Goal: Find specific page/section

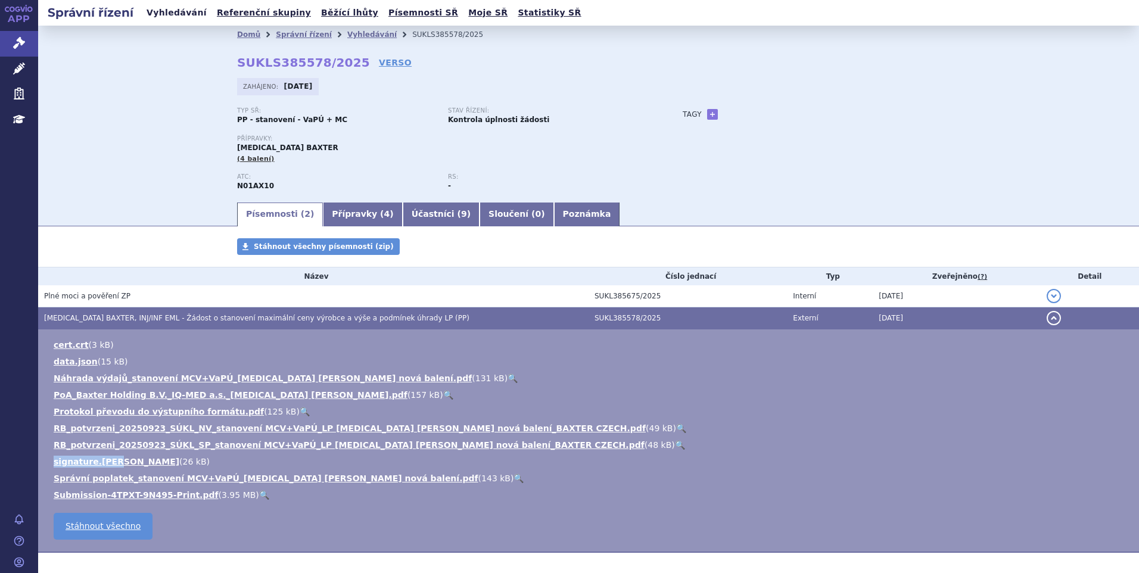
click at [174, 12] on link "Vyhledávání" at bounding box center [176, 13] width 67 height 16
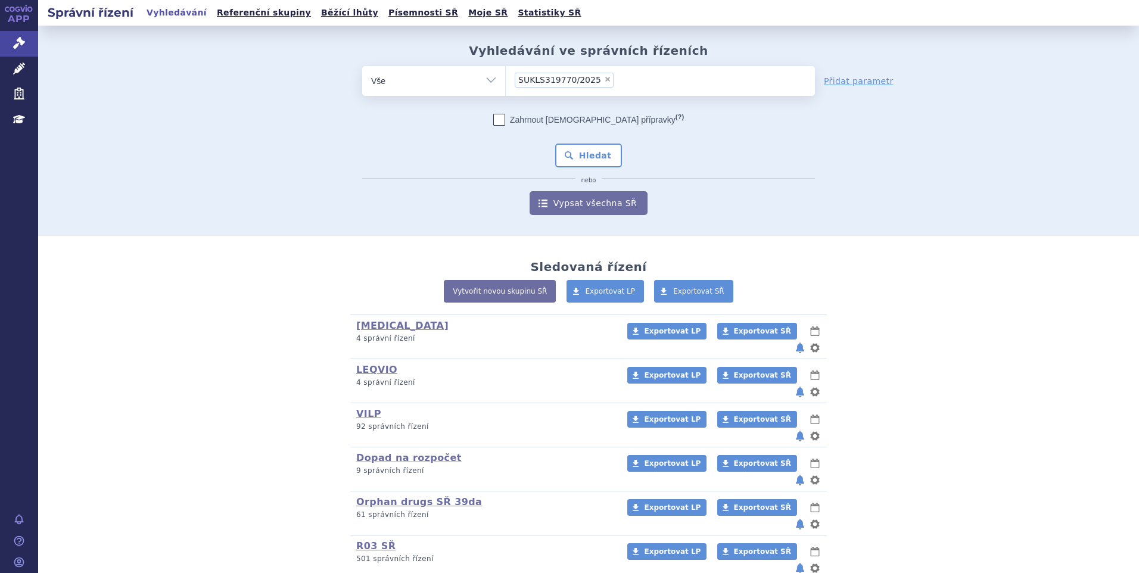
click at [579, 165] on button "Hledat" at bounding box center [588, 156] width 67 height 24
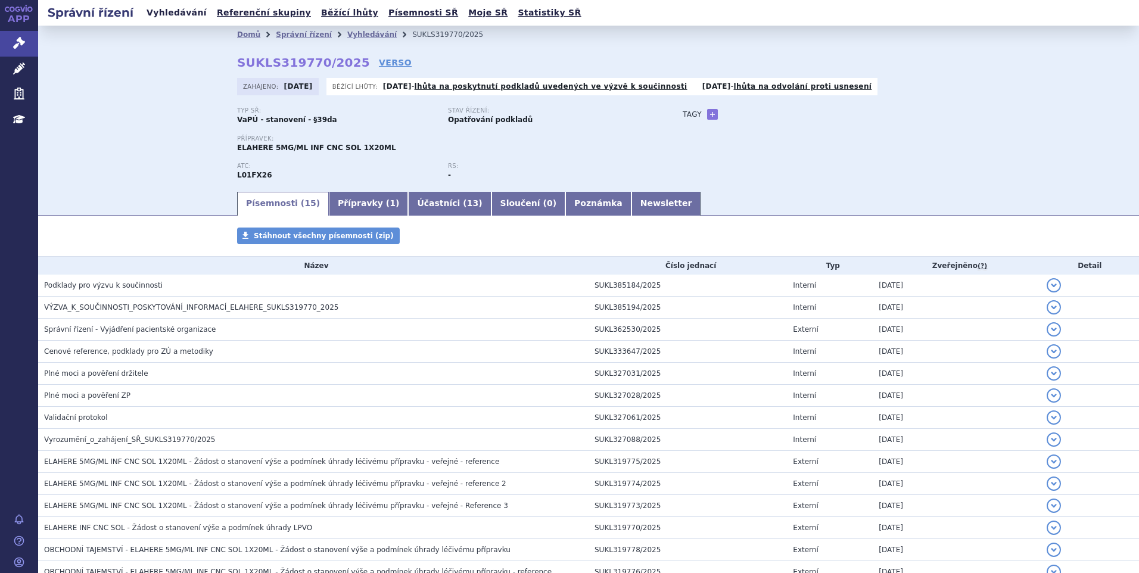
click at [170, 13] on link "Vyhledávání" at bounding box center [176, 13] width 67 height 16
